Goal: Check status: Check status

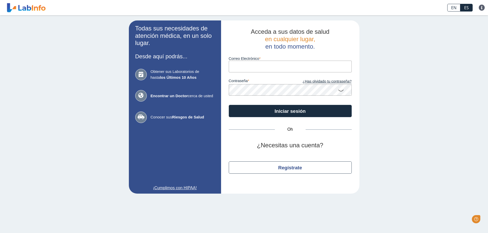
type input "[EMAIL_ADDRESS][DOMAIN_NAME]"
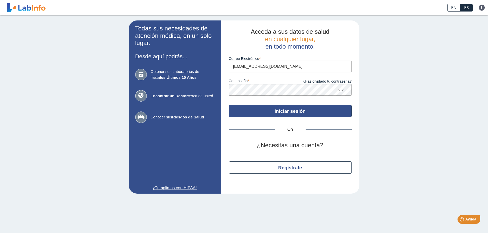
drag, startPoint x: 0, startPoint y: 0, endPoint x: 285, endPoint y: 113, distance: 306.8
click at [285, 113] on font "Iniciar sesión" at bounding box center [290, 111] width 31 height 5
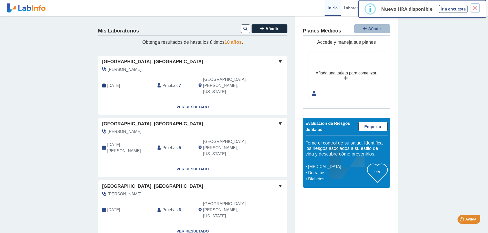
click at [474, 8] on font "×" at bounding box center [475, 8] width 6 height 13
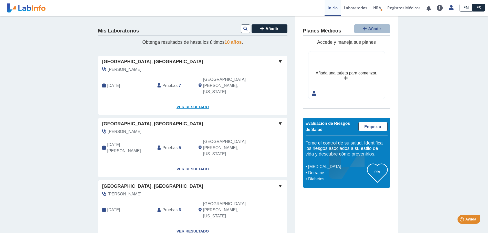
click at [185, 105] on font "Ver resultado" at bounding box center [193, 107] width 32 height 4
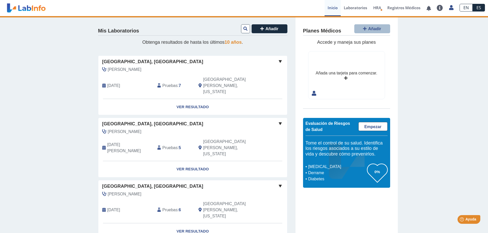
click at [279, 60] on span at bounding box center [280, 61] width 6 height 6
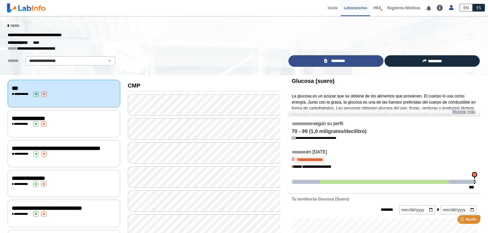
click at [339, 60] on font "*********" at bounding box center [338, 61] width 14 height 4
